Goal: Information Seeking & Learning: Learn about a topic

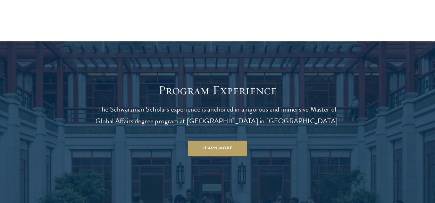
scroll to position [556, 0]
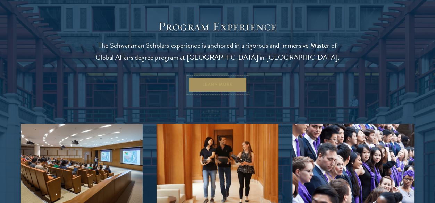
click at [212, 86] on link "Learn More" at bounding box center [217, 85] width 59 height 16
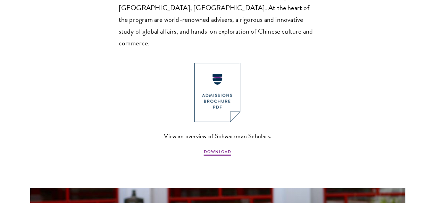
scroll to position [521, 0]
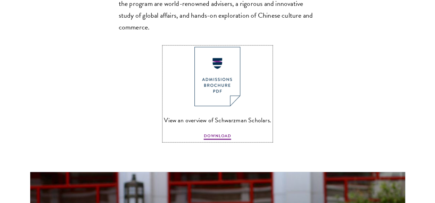
click at [215, 70] on img at bounding box center [217, 76] width 46 height 59
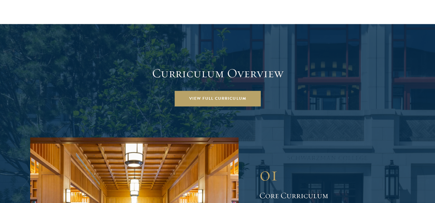
scroll to position [938, 0]
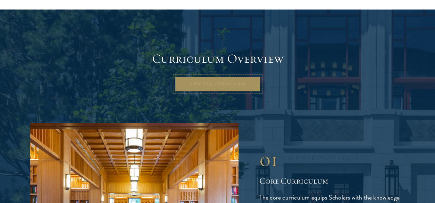
click at [235, 76] on link "View Full Curriculum" at bounding box center [218, 84] width 86 height 16
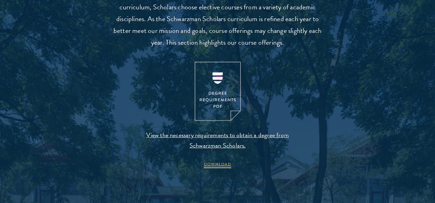
scroll to position [695, 0]
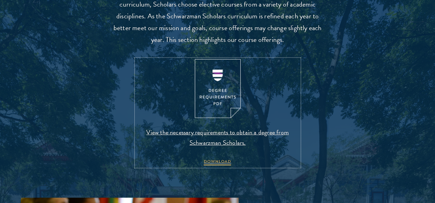
click at [222, 101] on img at bounding box center [218, 88] width 46 height 59
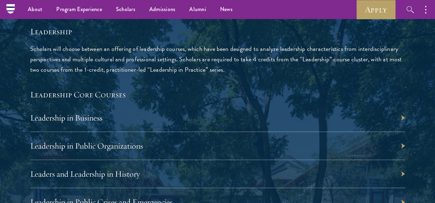
scroll to position [1111, 0]
click at [283, 120] on div "Leadership in Business" at bounding box center [217, 118] width 375 height 28
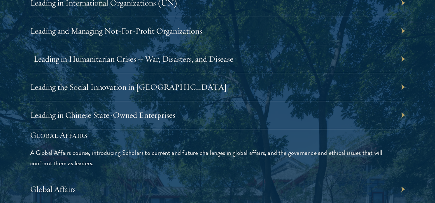
scroll to position [1528, 0]
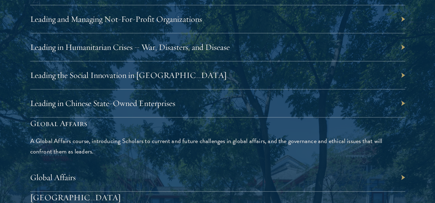
click at [400, 102] on div "Leading in Chinese State-Owned Enterprises" at bounding box center [217, 104] width 375 height 28
click at [74, 100] on link "Leading in Chinese State-Owned Enterprises" at bounding box center [106, 103] width 145 height 10
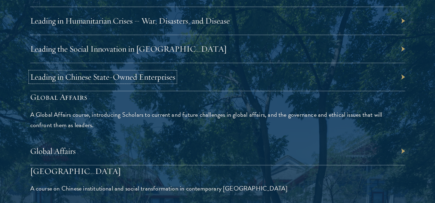
scroll to position [1563, 0]
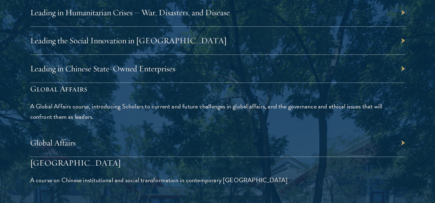
click at [309, 98] on div "Global Affairs A Global Affairs course, introducing Scholars to current and fut…" at bounding box center [217, 102] width 375 height 39
click at [70, 116] on p "A Global Affairs course, introducing Scholars to current and future challenges …" at bounding box center [217, 111] width 375 height 21
click at [274, 66] on div "Leading in Chinese State-Owned Enterprises" at bounding box center [217, 69] width 375 height 28
drag, startPoint x: 235, startPoint y: 63, endPoint x: 190, endPoint y: 58, distance: 45.8
click at [192, 57] on div "Leading in Chinese State-Owned Enterprises" at bounding box center [217, 69] width 375 height 28
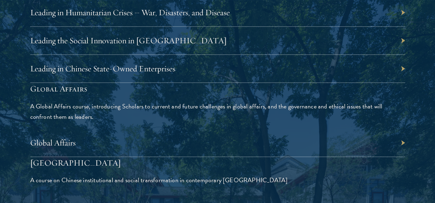
click at [179, 64] on div "Leading in Chinese State-Owned Enterprises" at bounding box center [217, 69] width 375 height 28
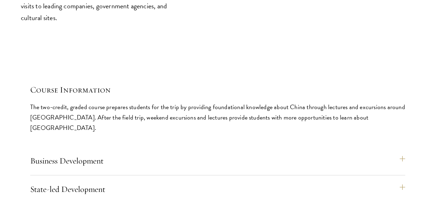
scroll to position [2917, 0]
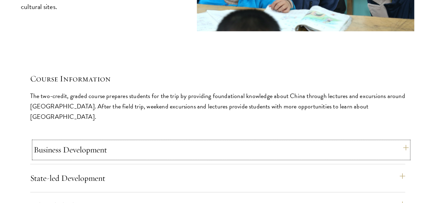
click at [379, 142] on button "Business Development" at bounding box center [221, 150] width 375 height 17
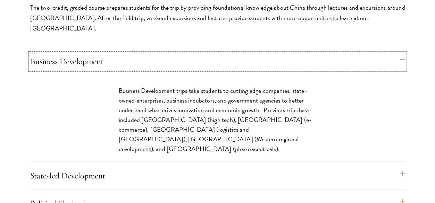
scroll to position [3021, 0]
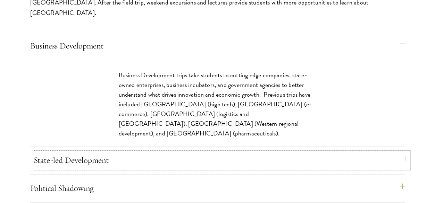
click at [335, 152] on button "State-led Development" at bounding box center [221, 160] width 375 height 17
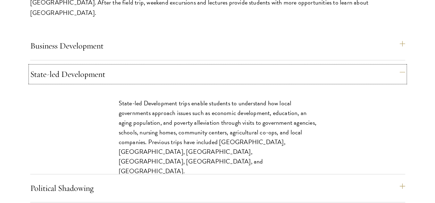
scroll to position [3056, 0]
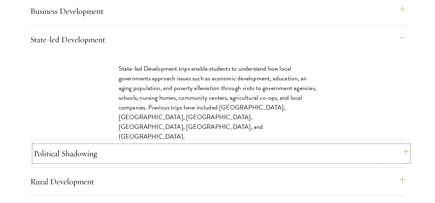
click at [341, 145] on button "Political Shadowing" at bounding box center [221, 153] width 375 height 17
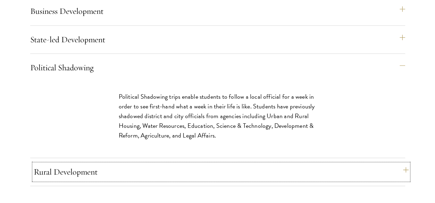
click at [325, 164] on button "Rural Development" at bounding box center [221, 172] width 375 height 17
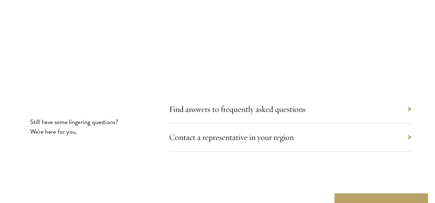
scroll to position [3959, 0]
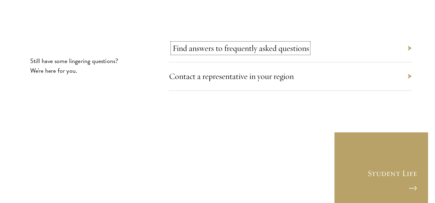
click at [303, 43] on link "Find answers to frequently asked questions" at bounding box center [240, 48] width 136 height 10
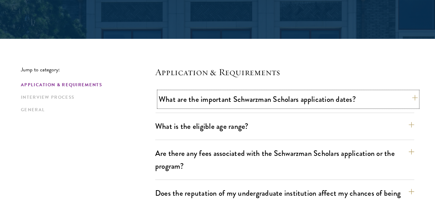
click at [259, 98] on button "What are the important Schwarzman Scholars application dates?" at bounding box center [288, 100] width 259 height 16
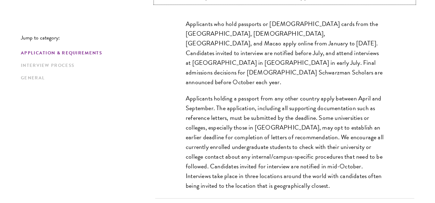
scroll to position [278, 0]
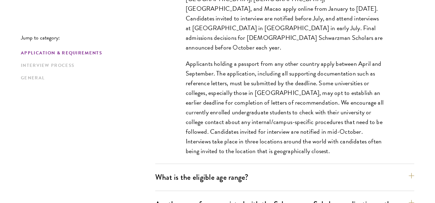
click at [328, 185] on div "What is the eligible age range? Candidates must be at least 18 but not yet 29 y…" at bounding box center [284, 181] width 259 height 22
click at [326, 173] on button "What is the eligible age range?" at bounding box center [288, 178] width 259 height 16
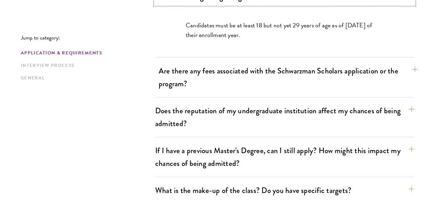
scroll to position [243, 0]
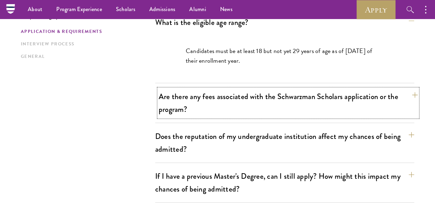
click at [361, 100] on button "Are there any fees associated with the Schwarzman Scholars application or the p…" at bounding box center [288, 103] width 259 height 28
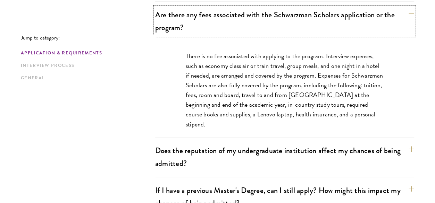
scroll to position [313, 0]
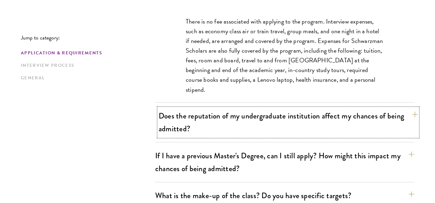
click at [363, 114] on button "Does the reputation of my undergraduate institution affect my chances of being …" at bounding box center [288, 122] width 259 height 28
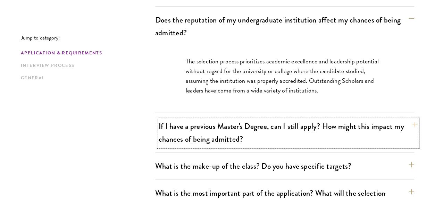
click at [346, 135] on button "If I have a previous Master's Degree, can I still apply? How might this impact …" at bounding box center [288, 133] width 259 height 28
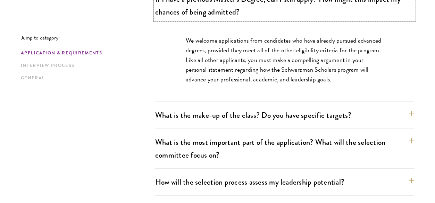
scroll to position [382, 0]
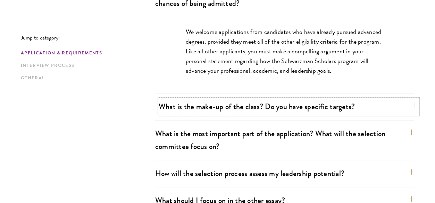
click at [307, 110] on button "What is the make-up of the class? Do you have specific targets?" at bounding box center [288, 107] width 259 height 16
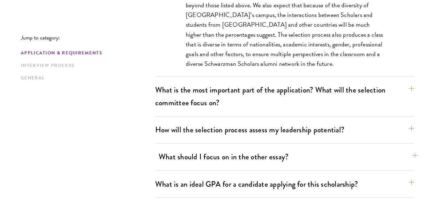
scroll to position [486, 0]
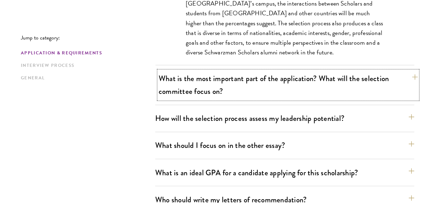
click at [330, 80] on button "What is the most important part of the application? What will the selection com…" at bounding box center [288, 85] width 259 height 28
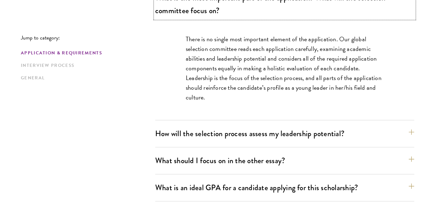
scroll to position [451, 0]
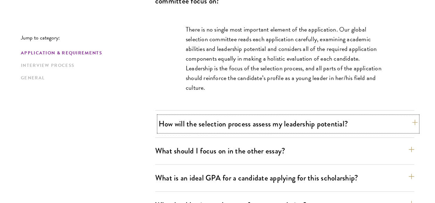
click at [273, 122] on button "How will the selection process assess my leadership potential?" at bounding box center [288, 124] width 259 height 16
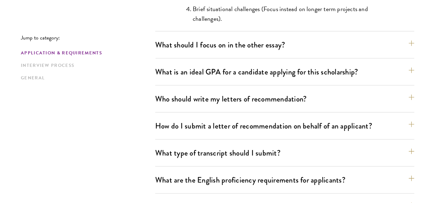
scroll to position [799, 0]
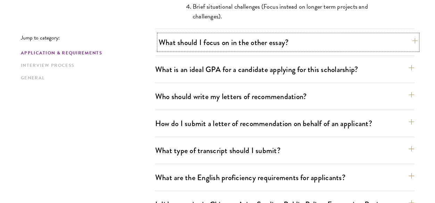
click at [266, 41] on button "What should I focus on in the other essay?" at bounding box center [288, 43] width 259 height 16
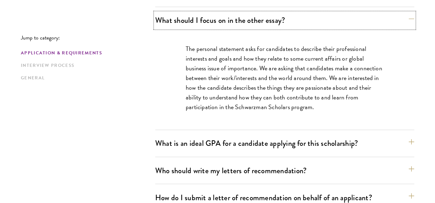
scroll to position [521, 0]
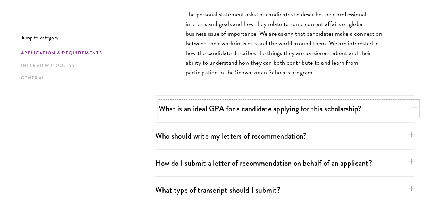
click at [260, 105] on button "What is an ideal GPA for a candidate applying for this scholarship?" at bounding box center [288, 109] width 259 height 16
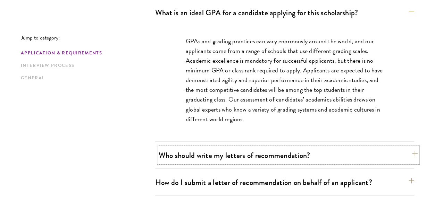
click at [231, 151] on button "Who should write my letters of recommendation?" at bounding box center [288, 156] width 259 height 16
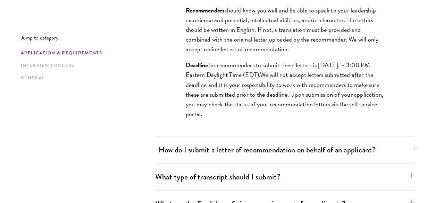
scroll to position [764, 0]
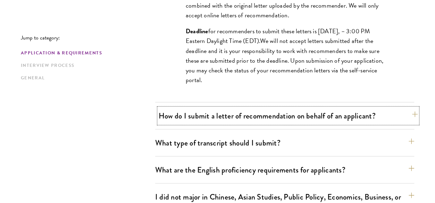
click at [294, 116] on button "How do I submit a letter of recommendation on behalf of an applicant?" at bounding box center [288, 116] width 259 height 16
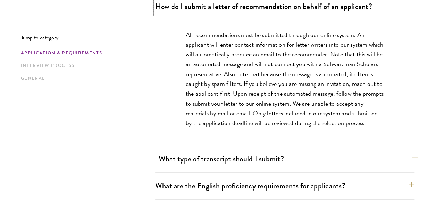
scroll to position [590, 0]
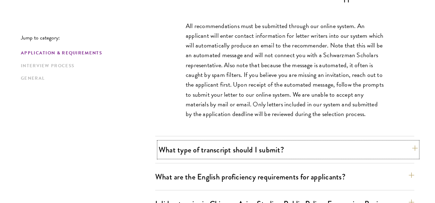
click at [264, 147] on button "What type of transcript should I submit?" at bounding box center [288, 150] width 259 height 16
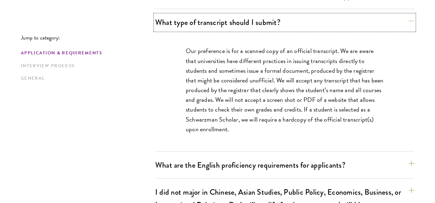
scroll to position [625, 0]
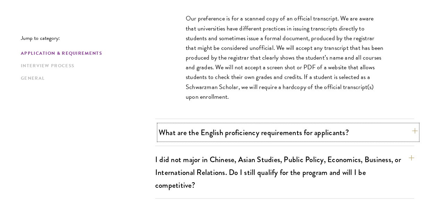
click at [257, 132] on button "What are the English proficiency requirements for applicants?" at bounding box center [288, 133] width 259 height 16
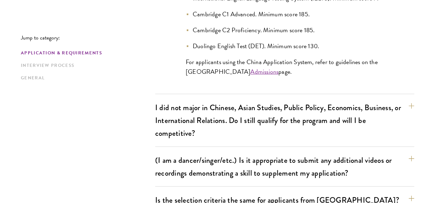
scroll to position [799, 0]
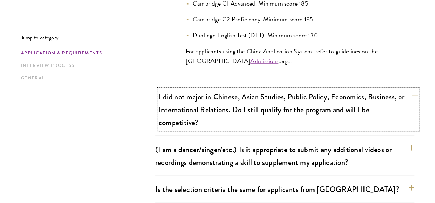
click at [276, 116] on button "I did not major in Chinese, Asian Studies, Public Policy, Economics, Business, …" at bounding box center [288, 109] width 259 height 41
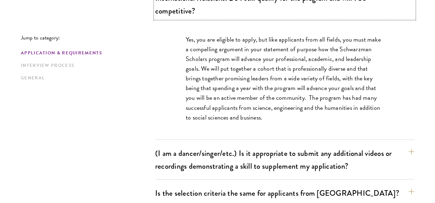
scroll to position [695, 0]
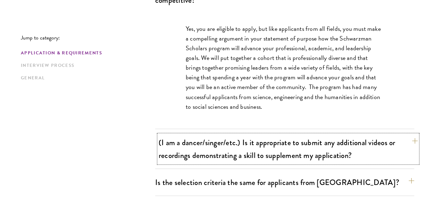
click at [369, 145] on button "(I am a dancer/singer/etc.) Is it appropriate to submit any additional videos o…" at bounding box center [288, 149] width 259 height 28
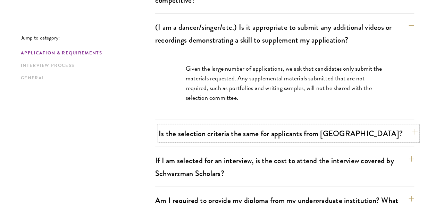
click at [357, 131] on button "Is the selection criteria the same for applicants from China?" at bounding box center [288, 134] width 259 height 16
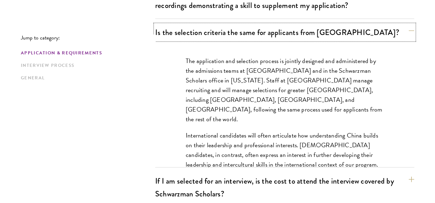
scroll to position [764, 0]
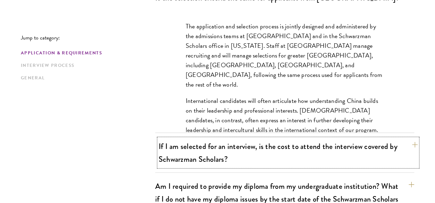
click at [301, 150] on button "If I am selected for an interview, is the cost to attend the interview covered …" at bounding box center [288, 153] width 259 height 28
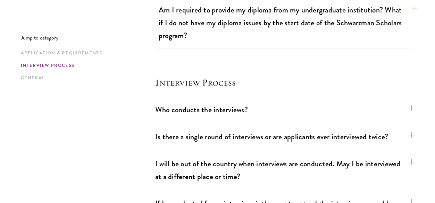
scroll to position [868, 0]
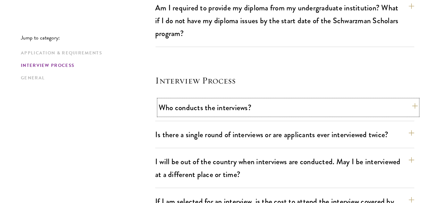
click at [302, 108] on button "Who conducts the interviews?" at bounding box center [288, 108] width 259 height 16
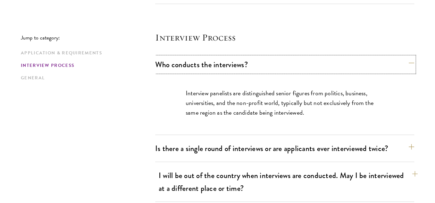
scroll to position [890, 0]
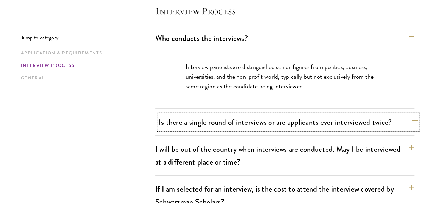
click at [334, 125] on button "Is there a single round of interviews or are applicants ever interviewed twice?" at bounding box center [288, 123] width 259 height 16
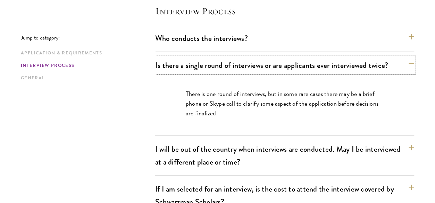
scroll to position [925, 0]
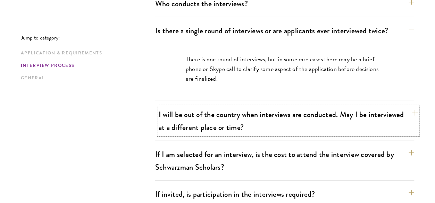
click at [310, 124] on button "I will be out of the country when interviews are conducted. May I be interviewe…" at bounding box center [288, 121] width 259 height 28
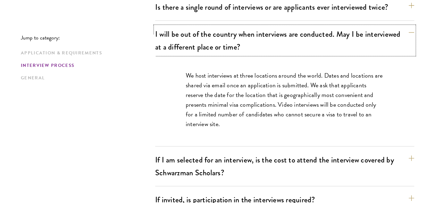
scroll to position [960, 0]
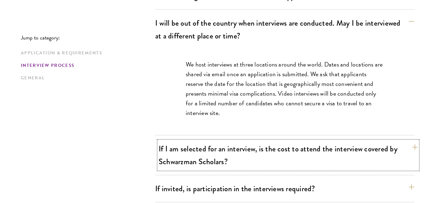
click at [306, 148] on button "If I am selected for an interview, is the cost to attend the interview covered …" at bounding box center [288, 155] width 259 height 28
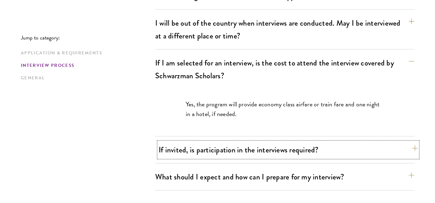
click at [290, 149] on button "If invited, is participation in the interviews required?" at bounding box center [288, 150] width 259 height 16
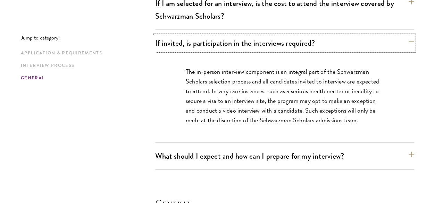
scroll to position [1029, 0]
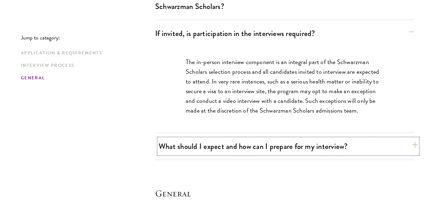
click at [290, 149] on button "What should I expect and how can I prepare for my interview?" at bounding box center [288, 147] width 259 height 16
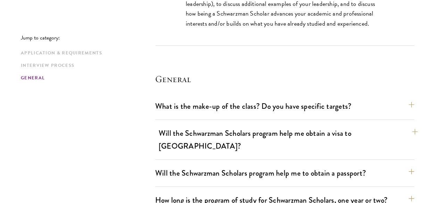
scroll to position [1446, 0]
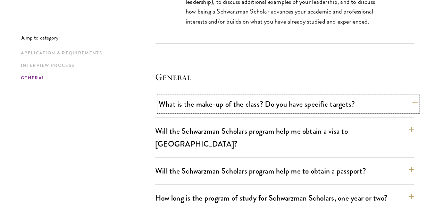
click at [282, 104] on button "What is the make-up of the class? Do you have specific targets?" at bounding box center [288, 105] width 259 height 16
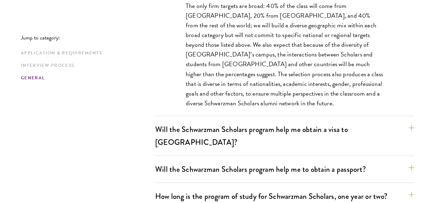
scroll to position [1203, 0]
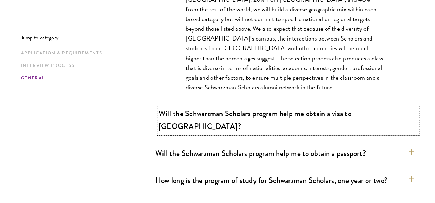
click at [298, 111] on button "Will the Schwarzman Scholars program help me obtain a visa to China?" at bounding box center [288, 120] width 259 height 28
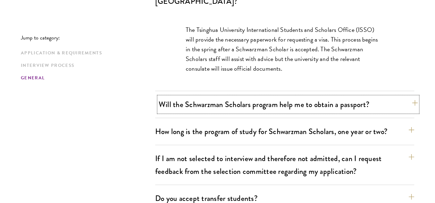
click at [275, 97] on button "Will the Schwarzman Scholars program help me to obtain a passport?" at bounding box center [288, 105] width 259 height 16
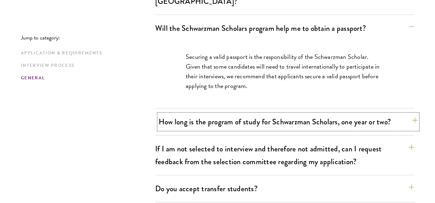
click at [284, 114] on button "How long is the program of study for Schwarzman Scholars, one year or two?" at bounding box center [288, 122] width 259 height 16
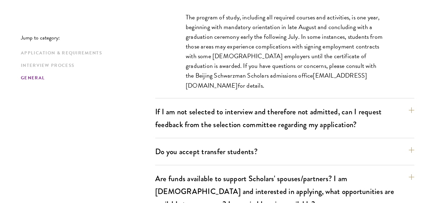
scroll to position [1272, 0]
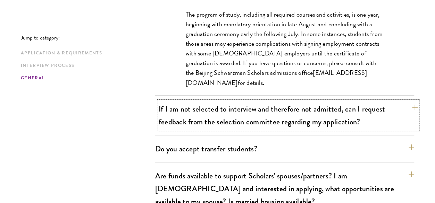
click at [268, 105] on button "If I am not selected to interview and therefore not admitted, can I request fee…" at bounding box center [288, 115] width 259 height 28
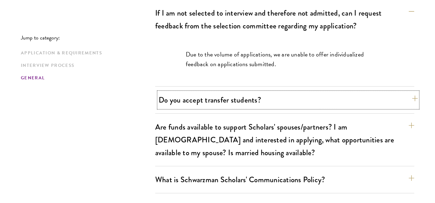
click at [268, 92] on button "Do you accept transfer students?" at bounding box center [288, 100] width 259 height 16
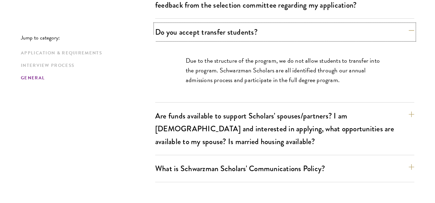
scroll to position [1307, 0]
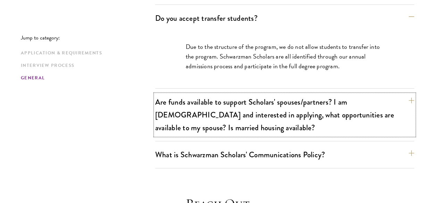
click at [262, 99] on button "Are funds available to support Scholars' spouses/partners? I am married and int…" at bounding box center [284, 114] width 259 height 41
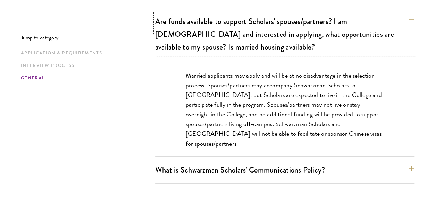
scroll to position [1342, 0]
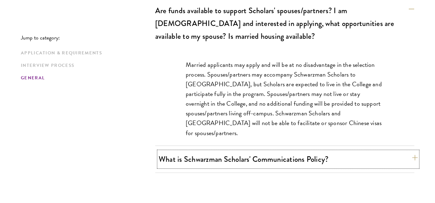
click at [285, 152] on button "What is Schwarzman Scholars' Communications Policy?" at bounding box center [288, 160] width 259 height 16
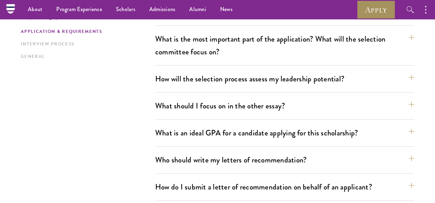
scroll to position [347, 0]
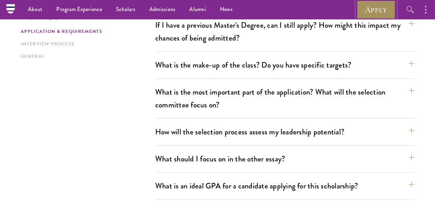
click at [374, 11] on link "Apply" at bounding box center [376, 9] width 39 height 19
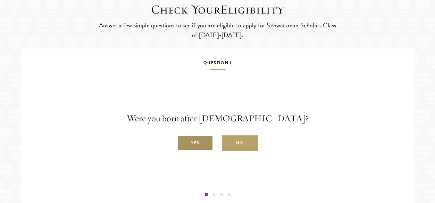
click at [202, 151] on label "Yes" at bounding box center [195, 144] width 36 height 16
click at [183, 143] on input "Yes" at bounding box center [180, 139] width 6 height 6
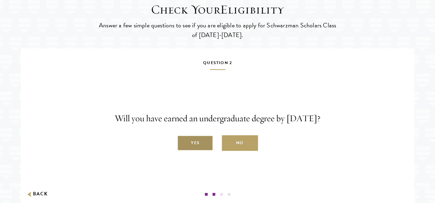
click at [193, 151] on label "Yes" at bounding box center [195, 144] width 36 height 16
click at [183, 143] on input "Yes" at bounding box center [180, 139] width 6 height 6
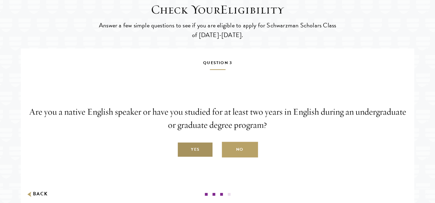
click at [206, 158] on label "Yes" at bounding box center [195, 150] width 36 height 16
click at [183, 149] on input "Yes" at bounding box center [180, 146] width 6 height 6
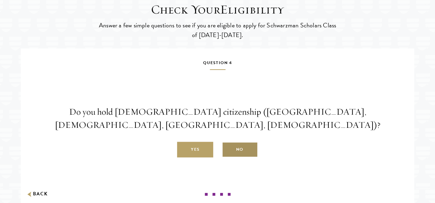
click at [238, 158] on label "No" at bounding box center [240, 150] width 36 height 16
click at [228, 149] on input "No" at bounding box center [225, 146] width 6 height 6
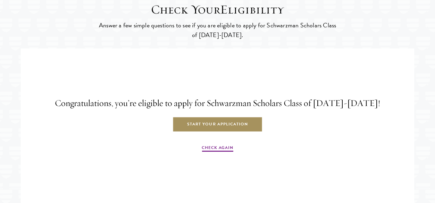
click at [224, 133] on link "Start Your Application" at bounding box center [218, 125] width 90 height 16
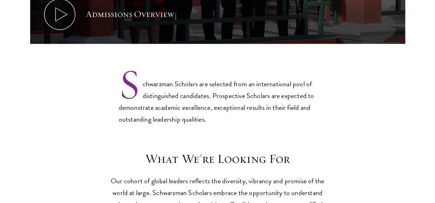
scroll to position [521, 0]
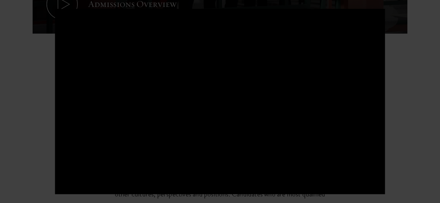
click at [404, 74] on div at bounding box center [220, 101] width 440 height 203
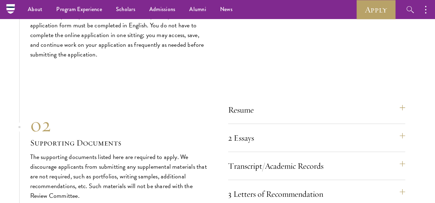
scroll to position [2188, 0]
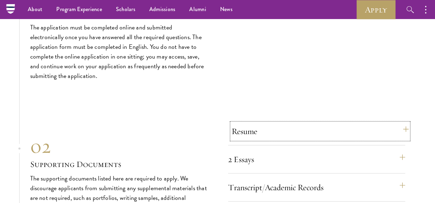
click at [394, 135] on button "Resume" at bounding box center [320, 131] width 177 height 17
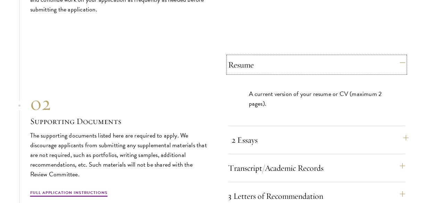
scroll to position [2257, 0]
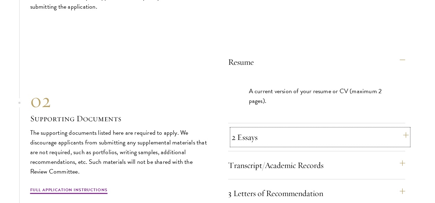
click at [355, 145] on button "2 Essays" at bounding box center [320, 137] width 177 height 17
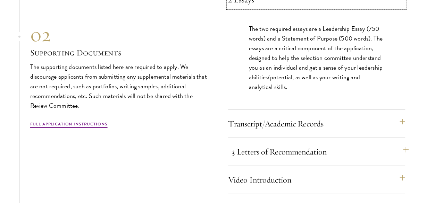
scroll to position [2361, 0]
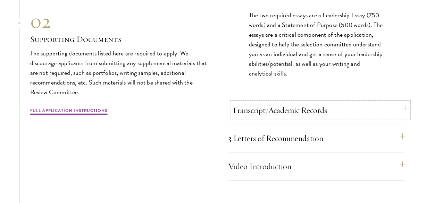
click at [296, 119] on button "Transcript/Academic Records" at bounding box center [320, 110] width 177 height 17
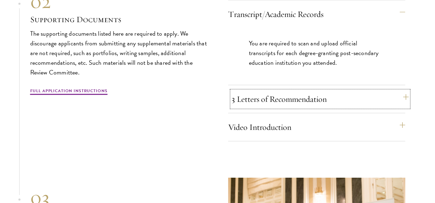
click at [299, 107] on button "3 Letters of Recommendation" at bounding box center [320, 99] width 177 height 17
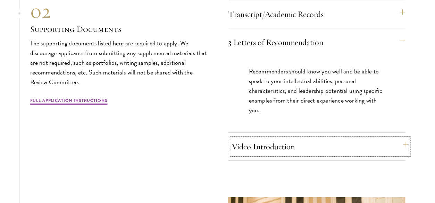
click at [301, 152] on button "Video Introduction" at bounding box center [320, 147] width 177 height 17
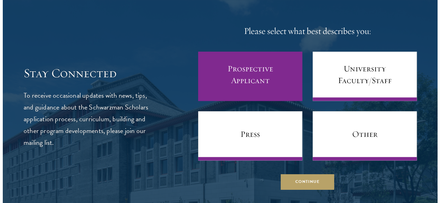
scroll to position [2917, 0]
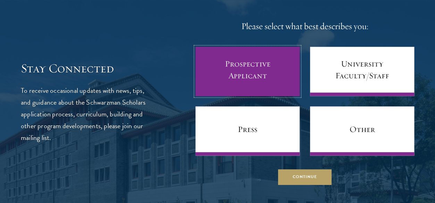
click at [260, 77] on link "Prospective Applicant" at bounding box center [248, 71] width 104 height 49
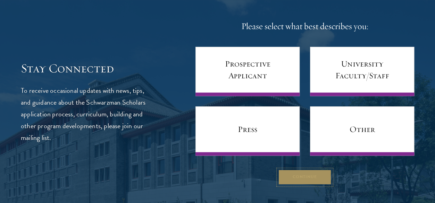
click at [311, 185] on button "Continue" at bounding box center [304, 178] width 53 height 16
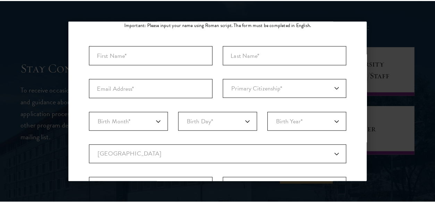
scroll to position [4, 0]
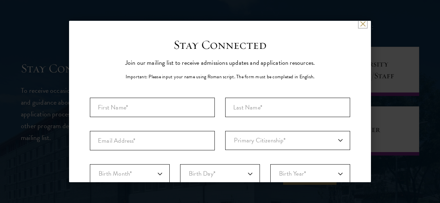
click at [360, 25] on button at bounding box center [363, 24] width 6 height 6
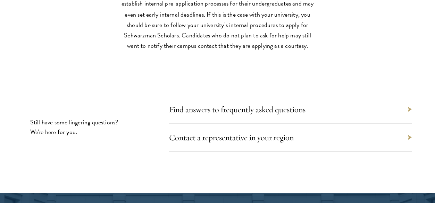
scroll to position [3264, 0]
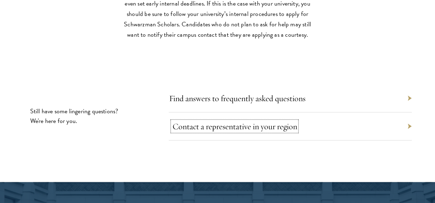
click at [253, 132] on link "Contact a representative in your region" at bounding box center [234, 127] width 125 height 10
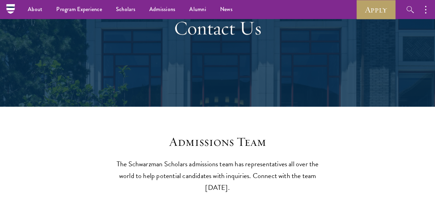
scroll to position [69, 0]
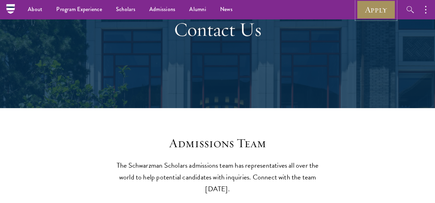
click at [375, 3] on link "Apply" at bounding box center [376, 9] width 39 height 19
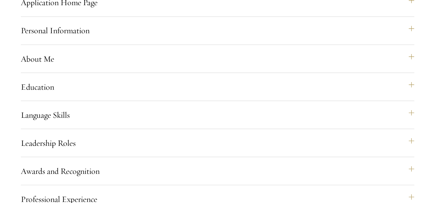
scroll to position [625, 0]
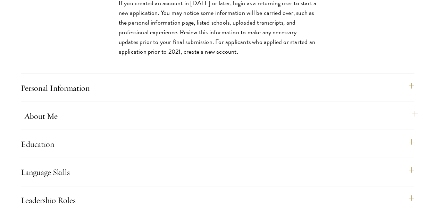
scroll to position [799, 0]
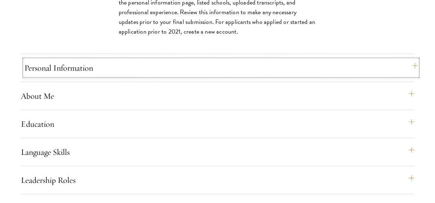
click at [89, 76] on button "Personal Information" at bounding box center [220, 68] width 393 height 17
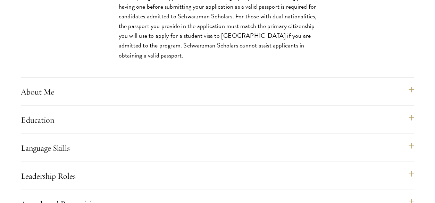
scroll to position [729, 0]
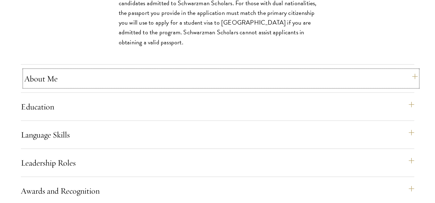
click at [208, 87] on button "About Me" at bounding box center [220, 78] width 393 height 17
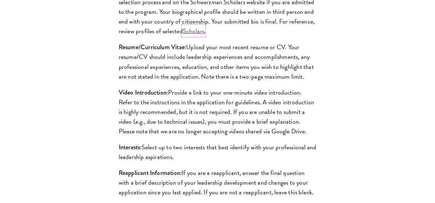
click at [198, 36] on link "Scholars" at bounding box center [194, 30] width 22 height 9
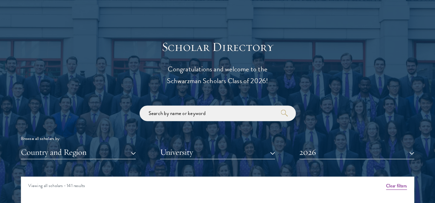
scroll to position [764, 0]
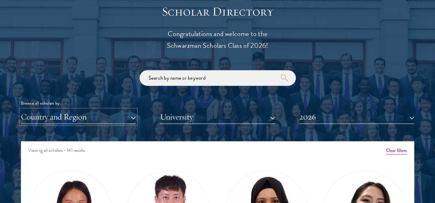
click at [134, 114] on button "Country and Region" at bounding box center [78, 117] width 115 height 14
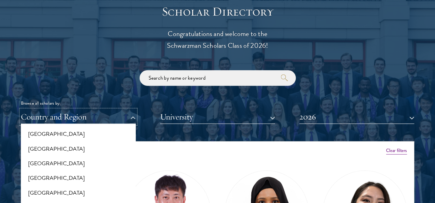
scroll to position [938, 0]
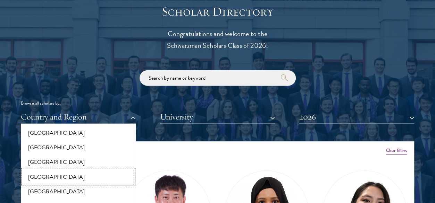
click at [32, 171] on button "[GEOGRAPHIC_DATA]" at bounding box center [78, 177] width 111 height 15
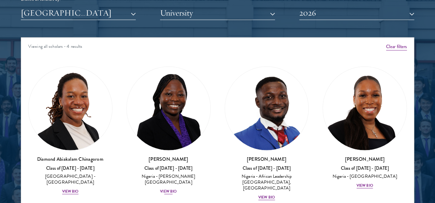
scroll to position [903, 0]
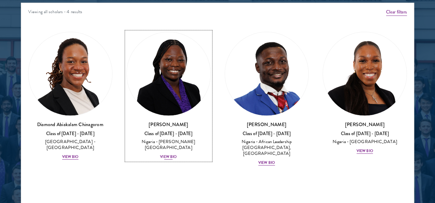
click at [167, 155] on div "View Bio" at bounding box center [168, 158] width 17 height 6
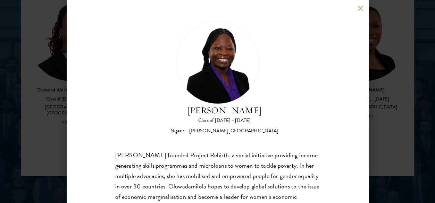
click at [423, 110] on div "Oluwadamilola Akintewe Class of 2025 - 2026 Nigeria - Adekunle Ajasin Universit…" at bounding box center [217, 101] width 435 height 203
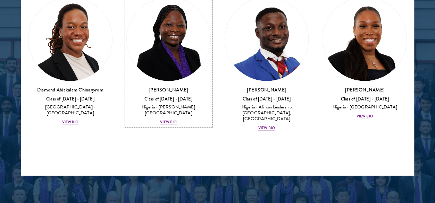
scroll to position [934, 0]
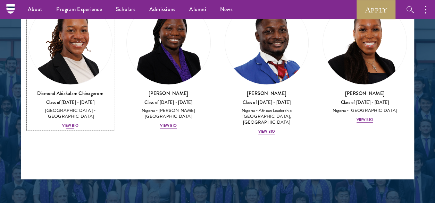
click at [72, 123] on div "View Bio" at bounding box center [70, 126] width 17 height 6
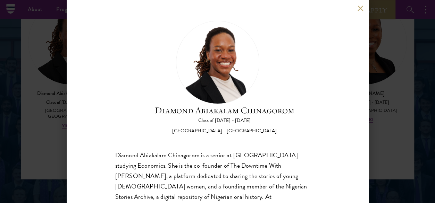
click at [358, 7] on button at bounding box center [361, 8] width 6 height 6
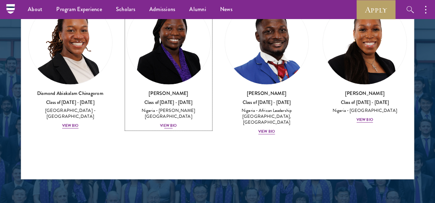
click at [164, 123] on div "View Bio" at bounding box center [168, 126] width 17 height 6
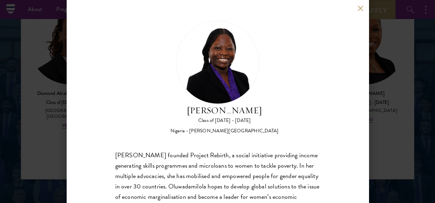
scroll to position [61, 0]
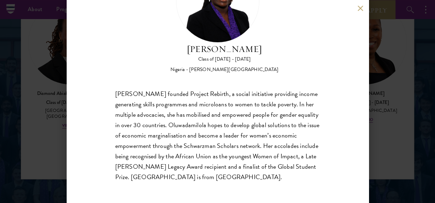
click at [379, 101] on div "Oluwadamilola Akintewe Class of 2025 - 2026 Nigeria - Adekunle Ajasin Universit…" at bounding box center [217, 101] width 435 height 203
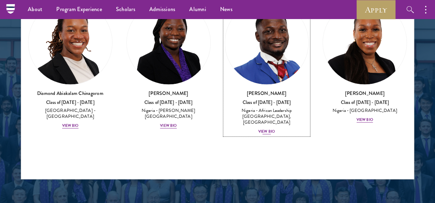
click at [263, 129] on div "View Bio" at bounding box center [266, 132] width 17 height 6
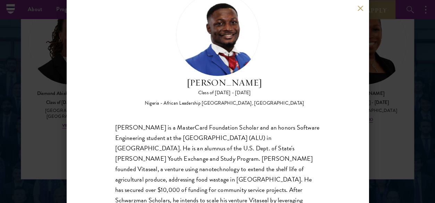
scroll to position [61, 0]
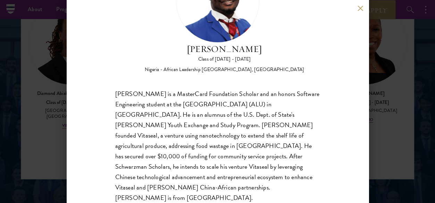
click at [361, 8] on button at bounding box center [361, 8] width 6 height 6
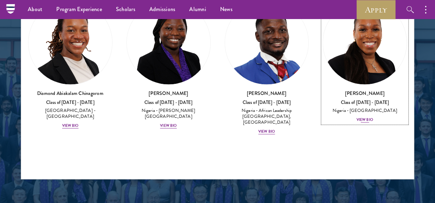
click at [370, 118] on div "View Bio" at bounding box center [365, 120] width 17 height 6
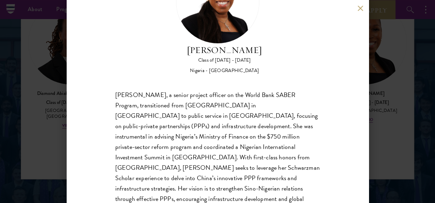
scroll to position [69, 0]
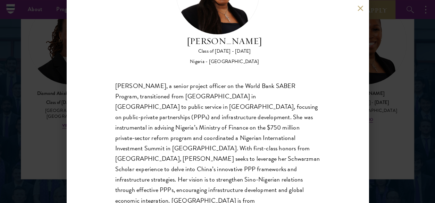
click at [360, 7] on button at bounding box center [361, 8] width 6 height 6
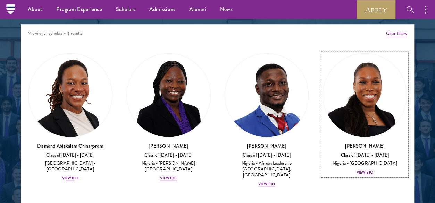
scroll to position [795, 0]
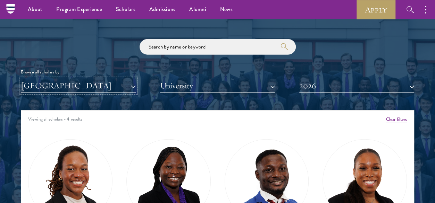
click at [135, 85] on button "[GEOGRAPHIC_DATA]" at bounding box center [78, 86] width 115 height 14
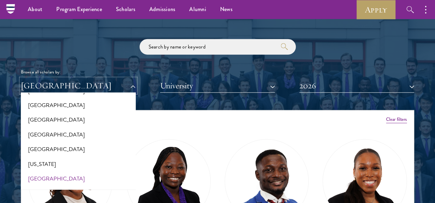
scroll to position [382, 0]
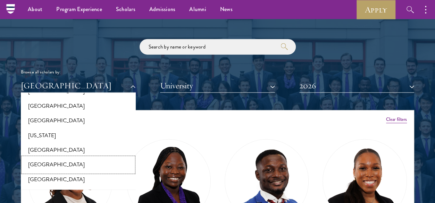
click at [35, 163] on button "[GEOGRAPHIC_DATA]" at bounding box center [78, 165] width 111 height 15
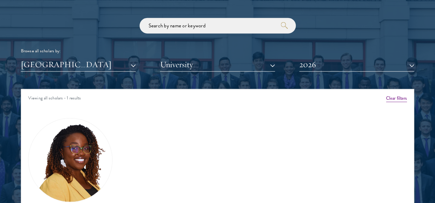
scroll to position [899, 0]
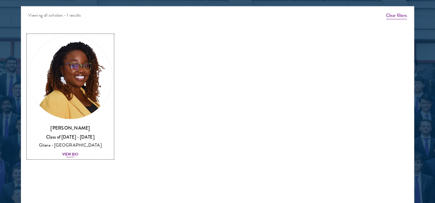
click at [72, 153] on div "View Bio" at bounding box center [70, 155] width 17 height 6
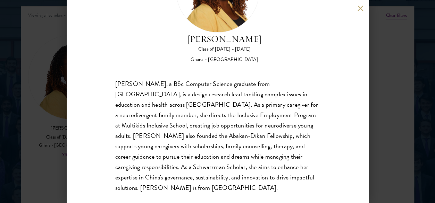
scroll to position [72, 0]
click at [360, 10] on button at bounding box center [361, 8] width 6 height 6
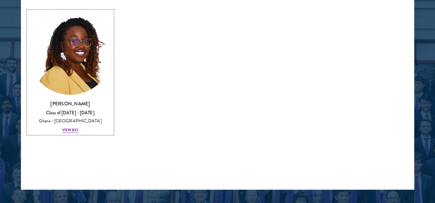
scroll to position [934, 0]
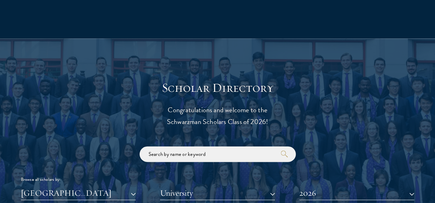
scroll to position [726, 0]
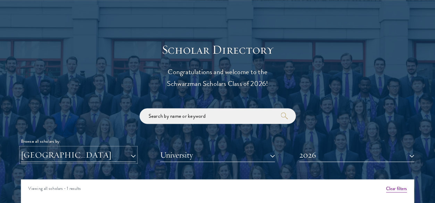
click at [130, 155] on button "[GEOGRAPHIC_DATA]" at bounding box center [78, 155] width 115 height 14
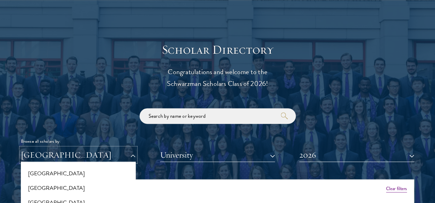
scroll to position [521, 0]
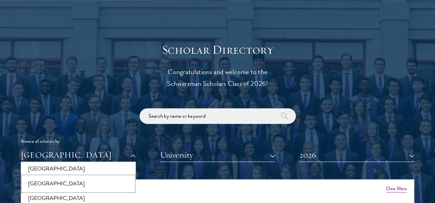
click at [42, 183] on button "[GEOGRAPHIC_DATA]" at bounding box center [78, 184] width 111 height 15
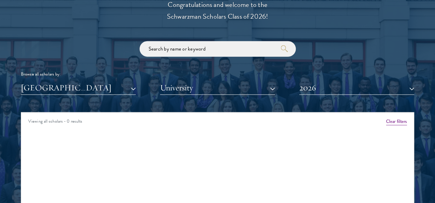
scroll to position [865, 0]
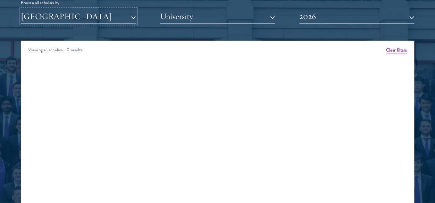
click at [70, 18] on button "[GEOGRAPHIC_DATA]" at bounding box center [78, 16] width 115 height 14
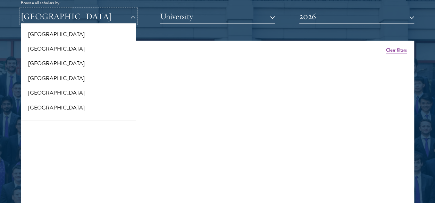
scroll to position [0, 0]
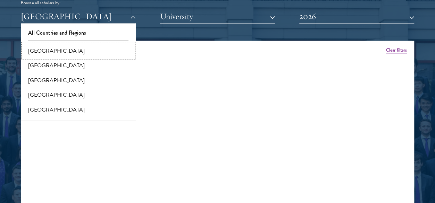
click at [55, 52] on button "[GEOGRAPHIC_DATA]" at bounding box center [78, 51] width 111 height 15
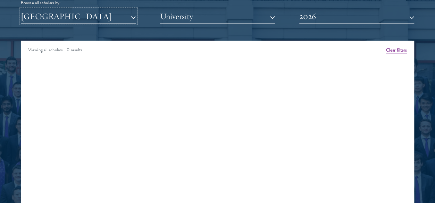
click at [125, 17] on button "[GEOGRAPHIC_DATA]" at bounding box center [78, 16] width 115 height 14
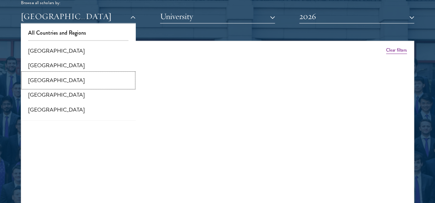
click at [51, 79] on button "[GEOGRAPHIC_DATA]" at bounding box center [78, 80] width 111 height 15
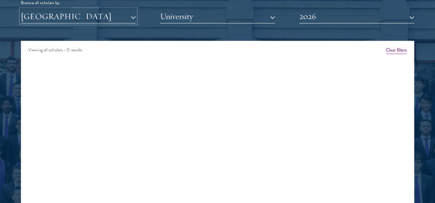
click at [133, 16] on button "[GEOGRAPHIC_DATA]" at bounding box center [78, 16] width 115 height 14
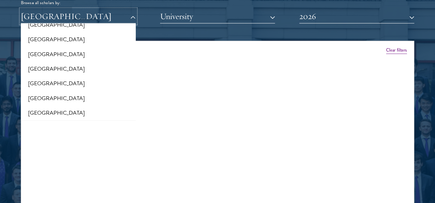
scroll to position [139, 0]
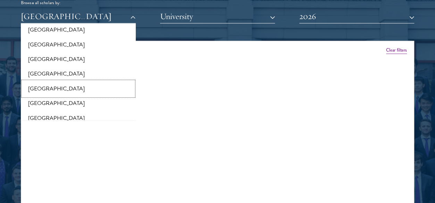
click at [53, 89] on button "[GEOGRAPHIC_DATA]" at bounding box center [78, 89] width 111 height 15
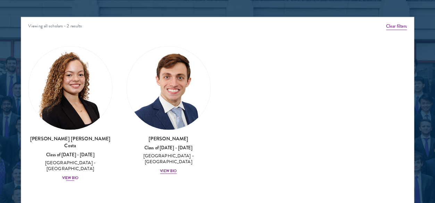
scroll to position [899, 0]
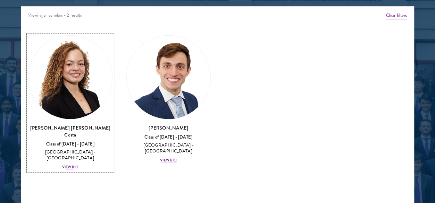
click at [71, 165] on div "View Bio" at bounding box center [70, 168] width 17 height 6
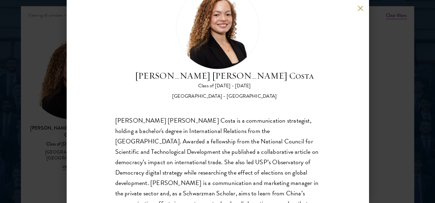
scroll to position [69, 0]
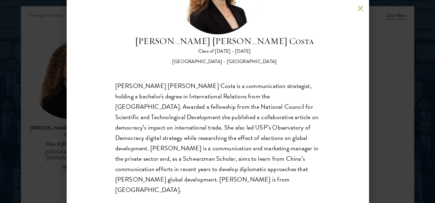
click at [359, 1] on div "Maria Gabriella Oliveira Costa Class of 2025 - 2026 Brazil - Universidade de Sã…" at bounding box center [218, 101] width 302 height 203
click at [359, 9] on button at bounding box center [361, 8] width 6 height 6
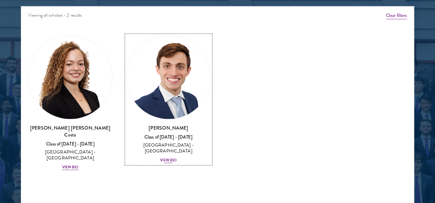
click at [168, 158] on div "View Bio" at bounding box center [168, 161] width 17 height 6
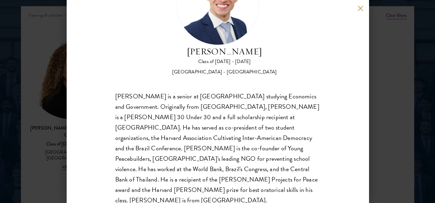
scroll to position [61, 0]
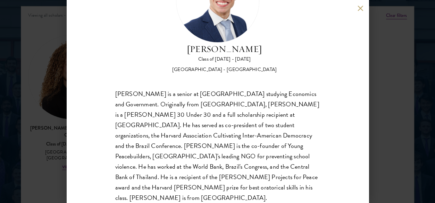
click at [50, 173] on div "Eduardo Vasconcelos Goyanna Filho Class of 2025 - 2026 Brazil - Harvard Univers…" at bounding box center [217, 101] width 435 height 203
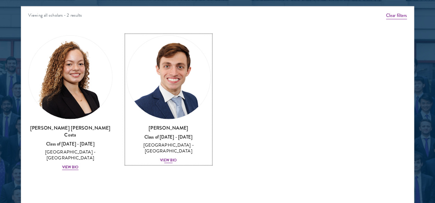
click at [170, 158] on div "View Bio" at bounding box center [168, 161] width 17 height 6
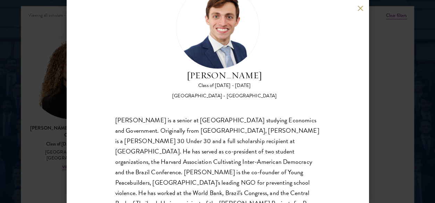
scroll to position [61, 0]
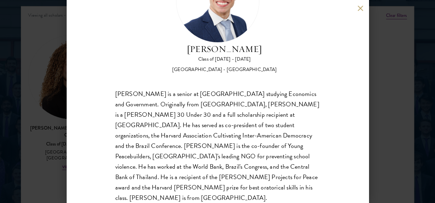
click at [360, 9] on button at bounding box center [361, 8] width 6 height 6
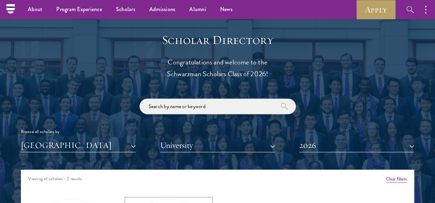
scroll to position [795, 0]
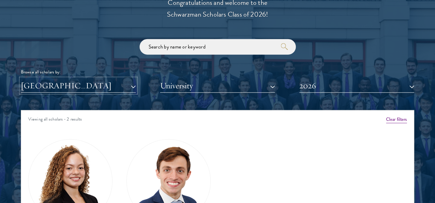
click at [135, 85] on button "[GEOGRAPHIC_DATA]" at bounding box center [78, 86] width 115 height 14
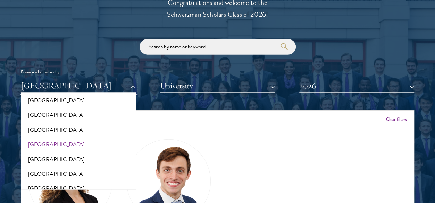
scroll to position [1111, 0]
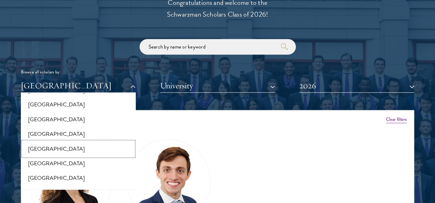
click at [33, 142] on button "[GEOGRAPHIC_DATA]" at bounding box center [78, 149] width 111 height 15
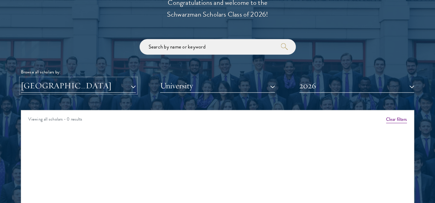
click at [106, 84] on button "[GEOGRAPHIC_DATA]" at bounding box center [78, 86] width 115 height 14
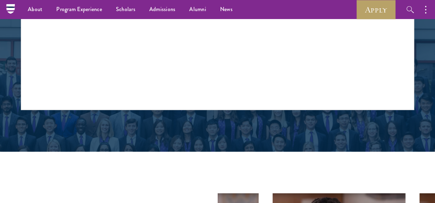
scroll to position [830, 0]
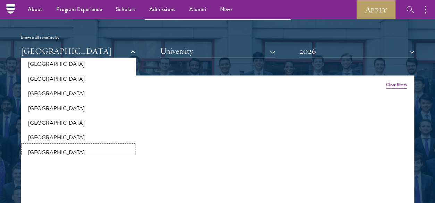
click at [38, 145] on button "[GEOGRAPHIC_DATA]" at bounding box center [78, 152] width 111 height 15
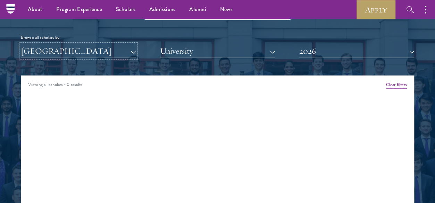
click at [120, 44] on button "[GEOGRAPHIC_DATA]" at bounding box center [78, 51] width 115 height 14
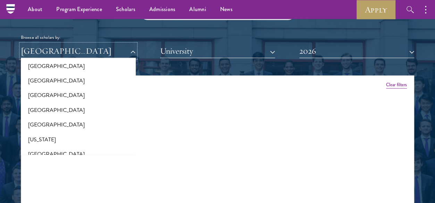
scroll to position [275, 0]
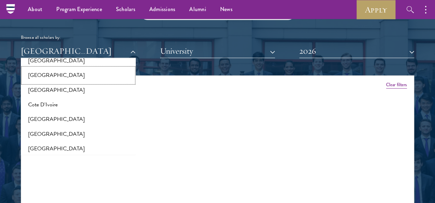
click at [39, 73] on button "[GEOGRAPHIC_DATA]" at bounding box center [78, 75] width 111 height 15
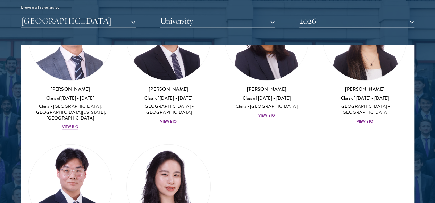
scroll to position [934, 0]
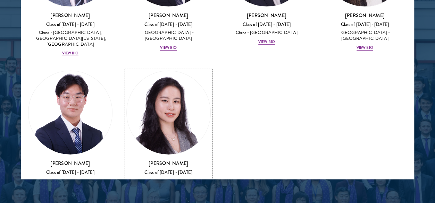
click at [169, 199] on div "View Bio" at bounding box center [168, 202] width 17 height 6
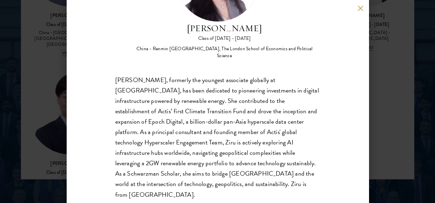
scroll to position [969, 0]
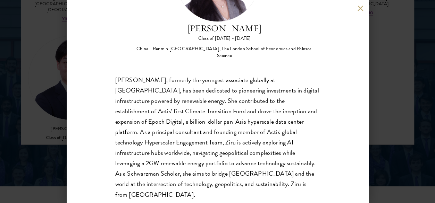
click at [391, 97] on div "Adele Zhong Class of 2025 - 2026 China - Renmin University of China, The London…" at bounding box center [217, 101] width 435 height 203
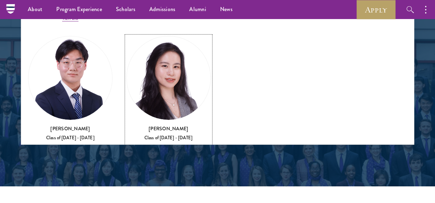
scroll to position [966, 0]
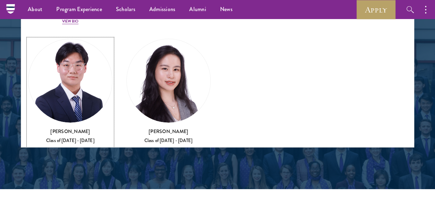
click at [72, 173] on div "View Bio" at bounding box center [70, 176] width 17 height 6
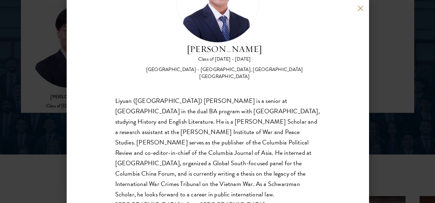
scroll to position [1036, 0]
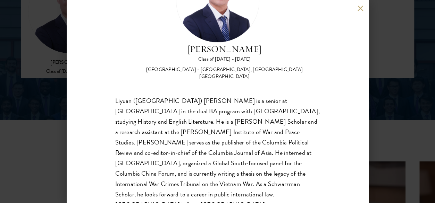
click at [359, 8] on button at bounding box center [361, 8] width 6 height 6
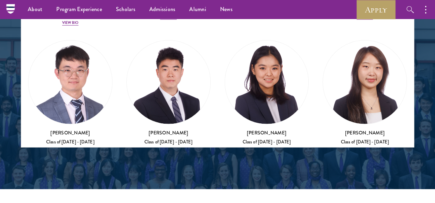
scroll to position [824, 0]
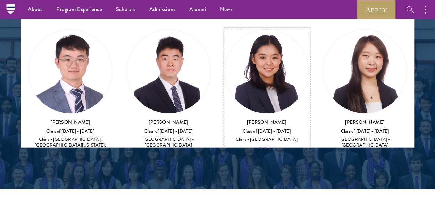
click at [264, 146] on div "View Bio" at bounding box center [266, 149] width 17 height 6
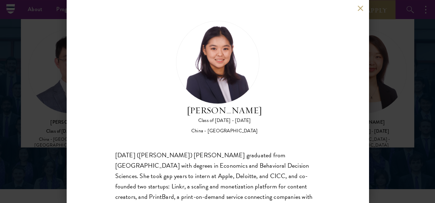
click at [360, 9] on button at bounding box center [361, 8] width 6 height 6
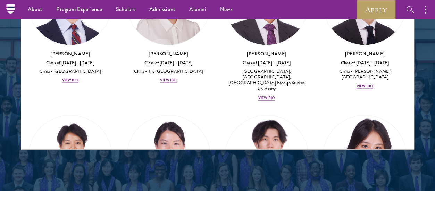
scroll to position [581, 0]
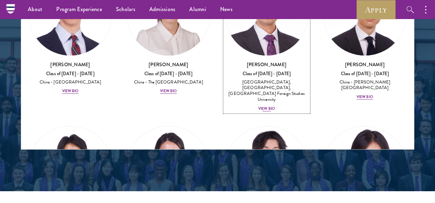
click at [267, 106] on div "View Bio" at bounding box center [266, 109] width 17 height 6
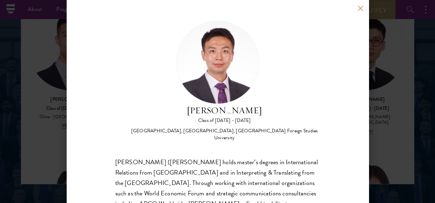
click at [358, 10] on button at bounding box center [361, 8] width 6 height 6
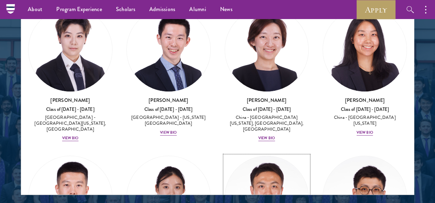
scroll to position [407, 0]
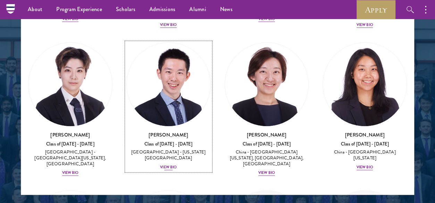
click at [167, 165] on div "View Bio" at bounding box center [168, 168] width 17 height 6
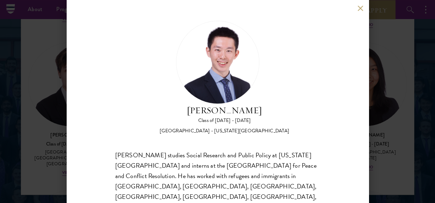
click at [363, 10] on button at bounding box center [361, 8] width 6 height 6
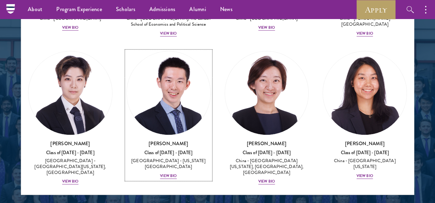
scroll to position [407, 0]
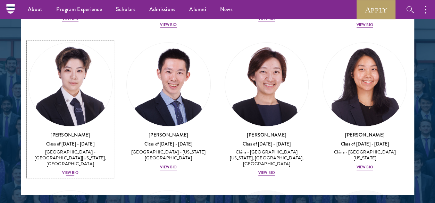
click at [74, 171] on div "View Bio" at bounding box center [70, 174] width 17 height 6
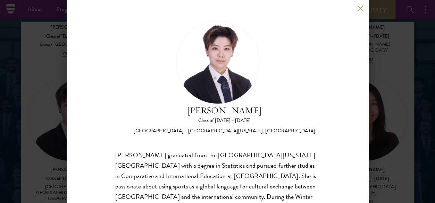
click at [359, 10] on button at bounding box center [361, 8] width 6 height 6
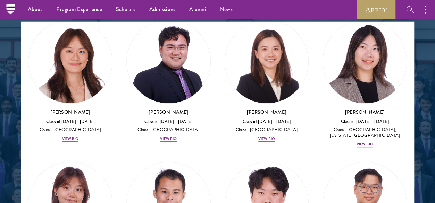
scroll to position [164, 0]
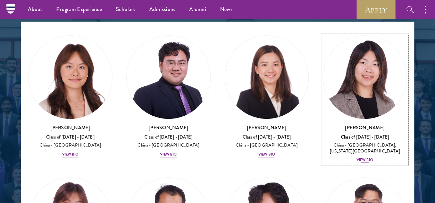
click at [365, 158] on div "View Bio" at bounding box center [365, 161] width 17 height 6
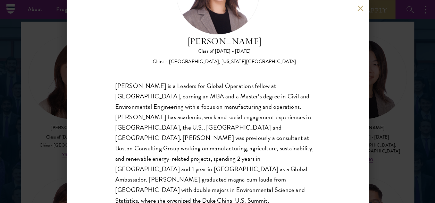
scroll to position [72, 0]
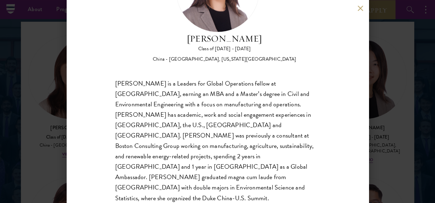
click at [358, 10] on button at bounding box center [361, 8] width 6 height 6
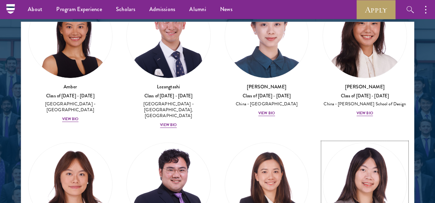
scroll to position [25, 0]
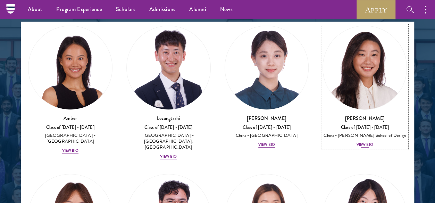
click at [360, 143] on div "View Bio" at bounding box center [365, 145] width 17 height 6
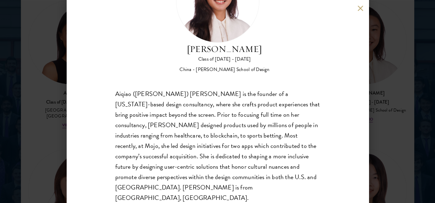
scroll to position [918, 0]
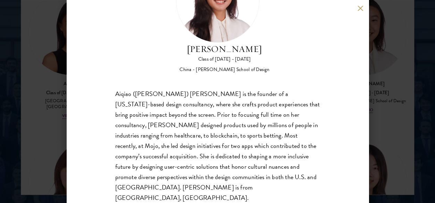
click at [361, 8] on button at bounding box center [361, 8] width 6 height 6
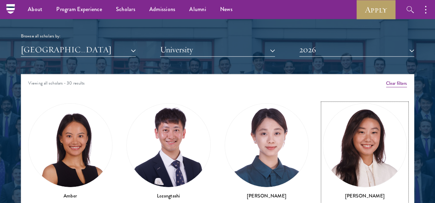
scroll to position [770, 0]
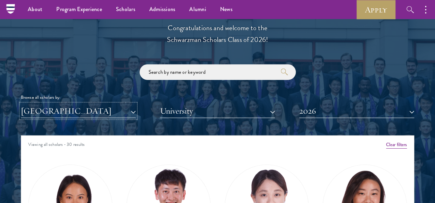
click at [123, 113] on button "[GEOGRAPHIC_DATA]" at bounding box center [78, 111] width 115 height 14
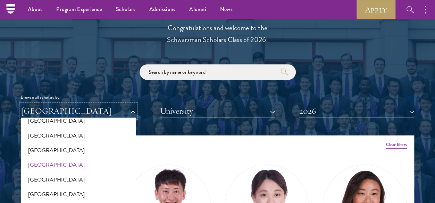
scroll to position [206, 0]
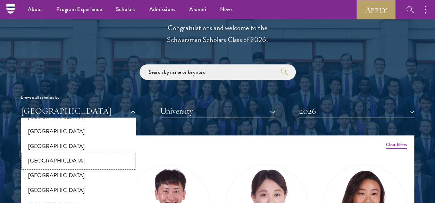
click at [40, 161] on button "[GEOGRAPHIC_DATA]" at bounding box center [78, 161] width 111 height 15
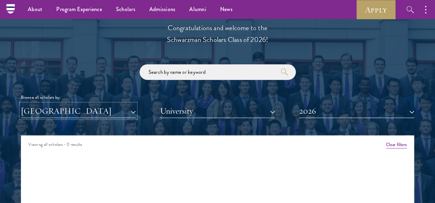
click at [101, 114] on button "[GEOGRAPHIC_DATA]" at bounding box center [78, 111] width 115 height 14
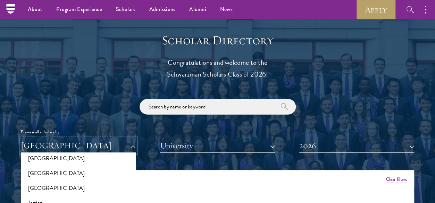
scroll to position [660, 0]
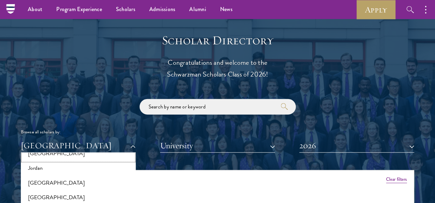
click at [42, 154] on button "[GEOGRAPHIC_DATA]" at bounding box center [78, 154] width 111 height 15
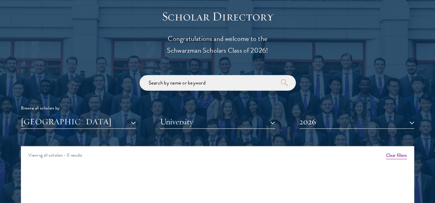
scroll to position [770, 0]
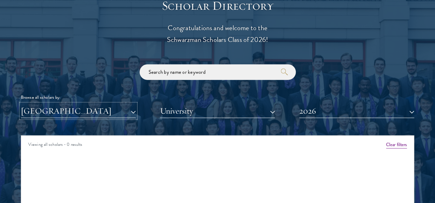
click at [71, 114] on button "[GEOGRAPHIC_DATA]" at bounding box center [78, 111] width 115 height 14
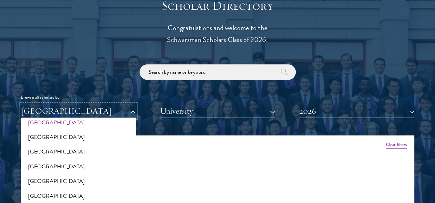
scroll to position [695, 0]
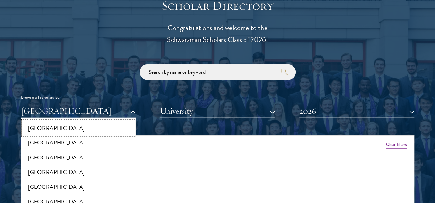
click at [44, 130] on button "[GEOGRAPHIC_DATA]" at bounding box center [78, 128] width 111 height 15
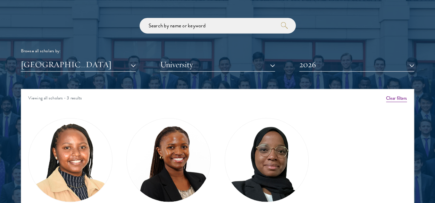
scroll to position [874, 0]
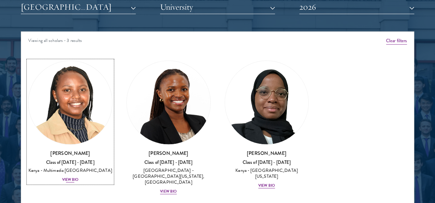
click at [75, 180] on div "View Bio" at bounding box center [70, 180] width 17 height 6
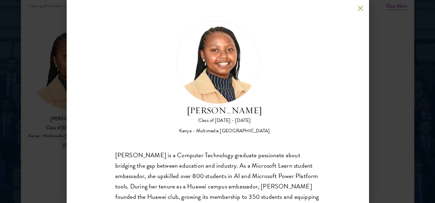
click at [359, 11] on div "Kellen Gitahi Class of 2025 - 2026 Kenya - Multimedia University of Kenya Kelle…" at bounding box center [218, 101] width 302 height 203
click at [357, 8] on div "Kellen Gitahi Class of 2025 - 2026 Kenya - Multimedia University of Kenya Kelle…" at bounding box center [218, 101] width 302 height 203
click at [363, 7] on button at bounding box center [361, 8] width 6 height 6
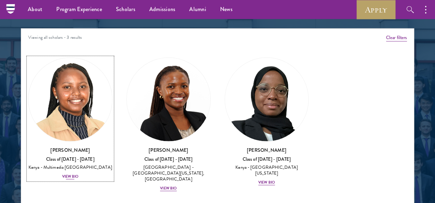
scroll to position [805, 0]
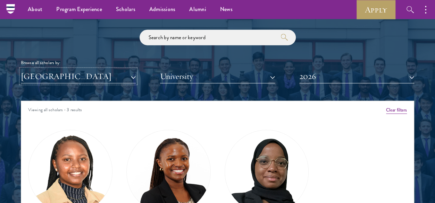
click at [106, 74] on button "[GEOGRAPHIC_DATA]" at bounding box center [78, 76] width 115 height 14
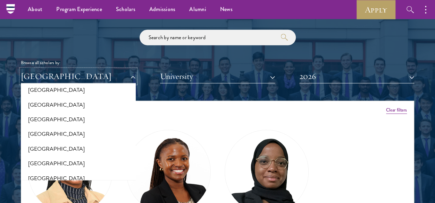
scroll to position [1181, 0]
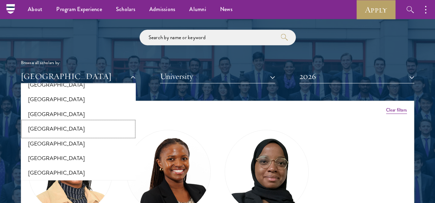
click at [46, 122] on button "[GEOGRAPHIC_DATA]" at bounding box center [78, 129] width 111 height 15
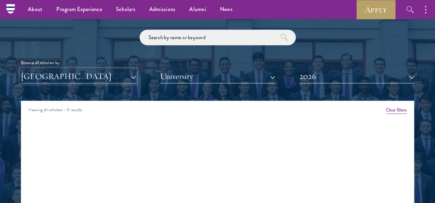
drag, startPoint x: 124, startPoint y: 75, endPoint x: 122, endPoint y: 80, distance: 5.1
click at [124, 77] on button "[GEOGRAPHIC_DATA]" at bounding box center [78, 76] width 115 height 14
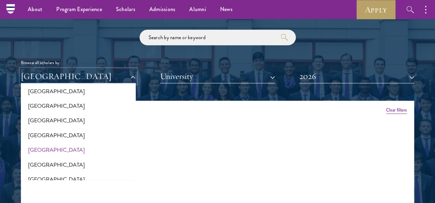
scroll to position [1320, 0]
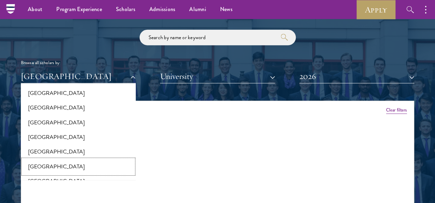
click at [42, 160] on button "[GEOGRAPHIC_DATA]" at bounding box center [78, 167] width 111 height 15
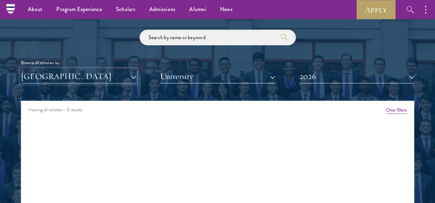
click at [74, 75] on button "[GEOGRAPHIC_DATA]" at bounding box center [78, 76] width 115 height 14
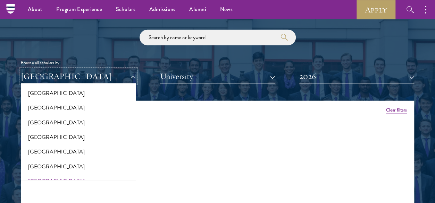
scroll to position [1389, 0]
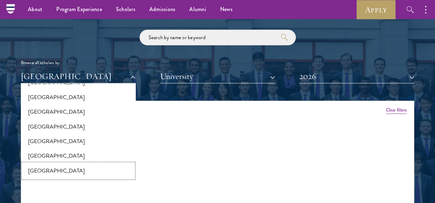
click at [46, 164] on button "[GEOGRAPHIC_DATA]" at bounding box center [78, 171] width 111 height 15
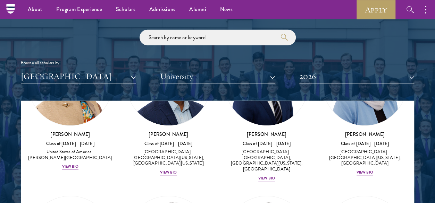
scroll to position [243, 0]
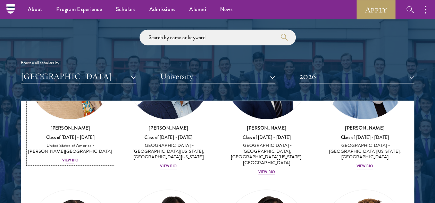
click at [67, 158] on div "View Bio" at bounding box center [70, 161] width 17 height 6
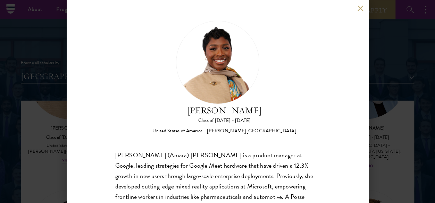
click at [359, 9] on button at bounding box center [361, 8] width 6 height 6
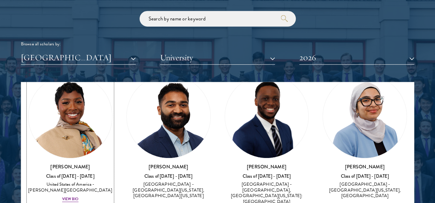
scroll to position [205, 0]
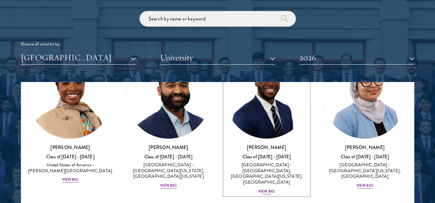
click at [266, 189] on div "View Bio" at bounding box center [266, 192] width 17 height 6
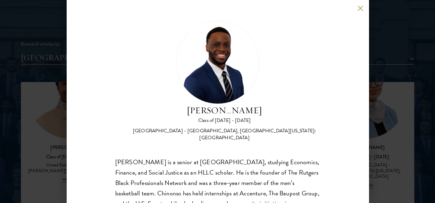
click at [361, 9] on button at bounding box center [361, 8] width 6 height 6
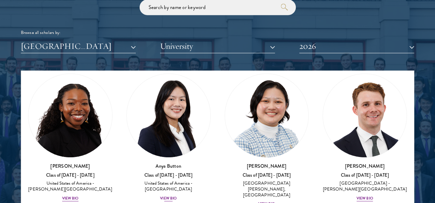
scroll to position [344, 0]
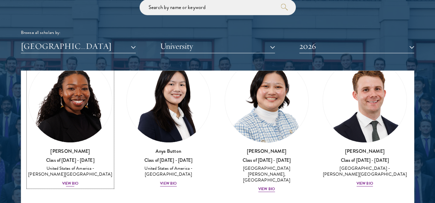
click at [66, 182] on div "View Bio" at bounding box center [70, 185] width 17 height 6
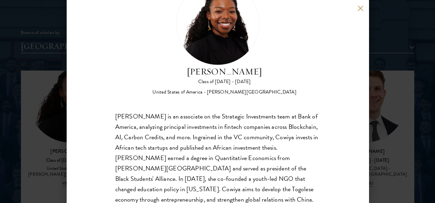
scroll to position [61, 0]
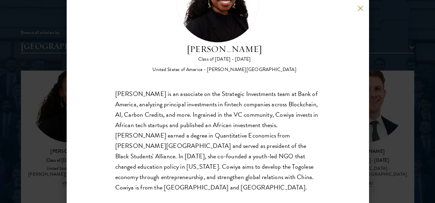
click at [363, 10] on button at bounding box center [361, 8] width 6 height 6
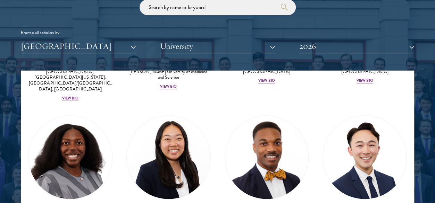
scroll to position [769, 0]
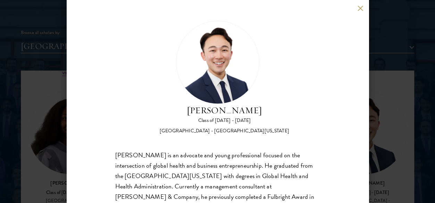
scroll to position [61, 0]
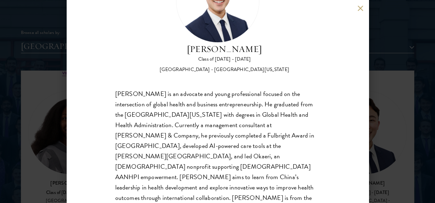
click at [357, 10] on div "Justin Kawaguchi Class of 2025 - 2026 United States of America - University of …" at bounding box center [218, 101] width 302 height 203
click at [359, 7] on button at bounding box center [361, 8] width 6 height 6
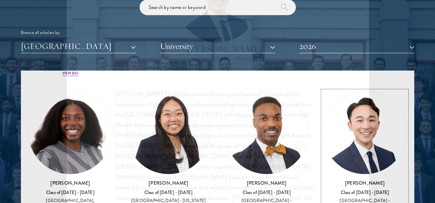
scroll to position [753, 0]
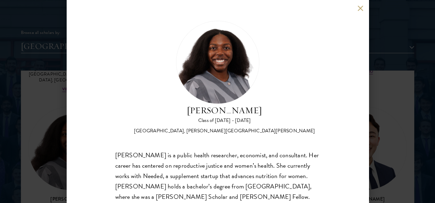
scroll to position [61, 0]
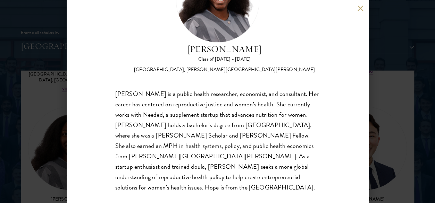
click at [359, 7] on button at bounding box center [361, 8] width 6 height 6
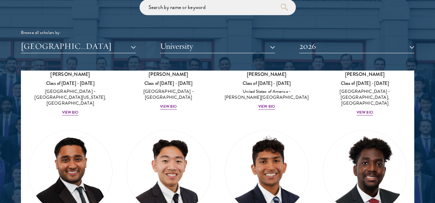
scroll to position [1656, 0]
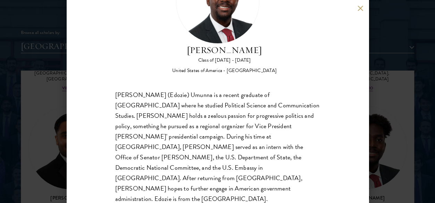
scroll to position [61, 0]
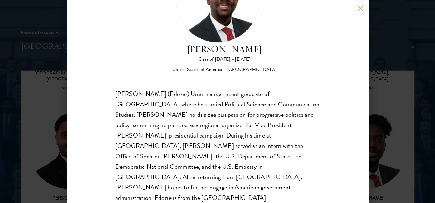
click at [360, 8] on button at bounding box center [361, 8] width 6 height 6
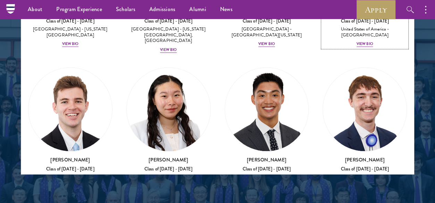
scroll to position [1724, 0]
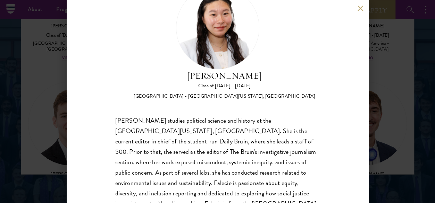
scroll to position [61, 0]
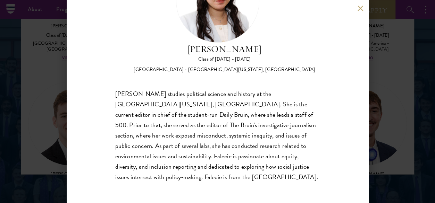
click at [357, 10] on div "Falecie Wang Class of 2025 - 2026 United States of America - University of Cali…" at bounding box center [218, 101] width 302 height 203
click at [359, 9] on button at bounding box center [361, 8] width 6 height 6
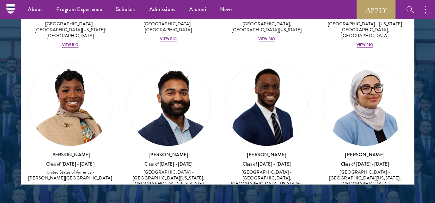
scroll to position [127, 0]
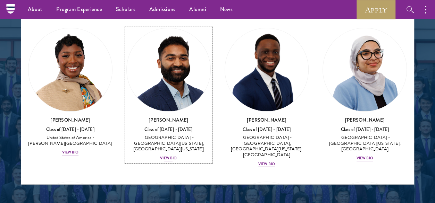
click at [169, 156] on div "View Bio" at bounding box center [168, 159] width 17 height 6
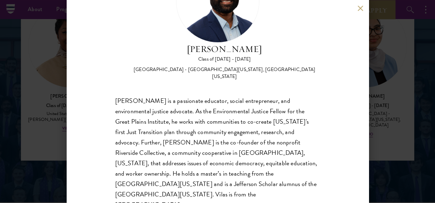
scroll to position [964, 0]
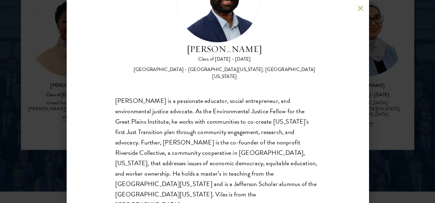
click at [358, 12] on div "Vilas Annavarapu Class of 2025 - 2026 United States of America - University of …" at bounding box center [218, 101] width 302 height 203
click at [360, 6] on button at bounding box center [361, 8] width 6 height 6
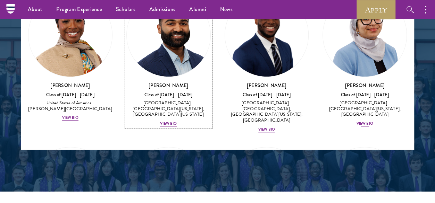
scroll to position [949, 0]
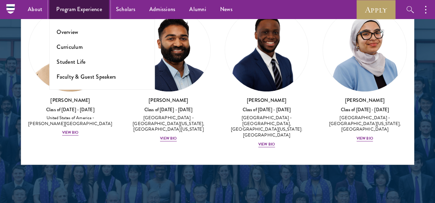
click at [92, 10] on link "Program Experience" at bounding box center [79, 9] width 60 height 19
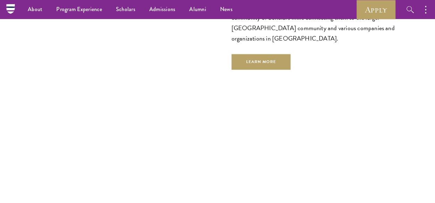
scroll to position [2292, 0]
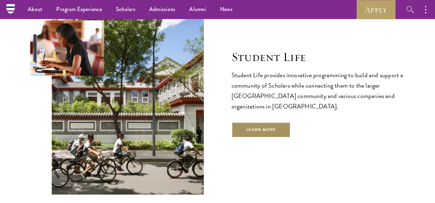
click at [279, 122] on link "Learn More" at bounding box center [261, 130] width 59 height 16
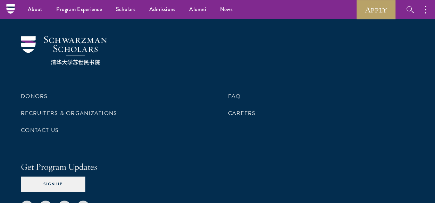
scroll to position [2535, 0]
